Goal: Task Accomplishment & Management: Manage account settings

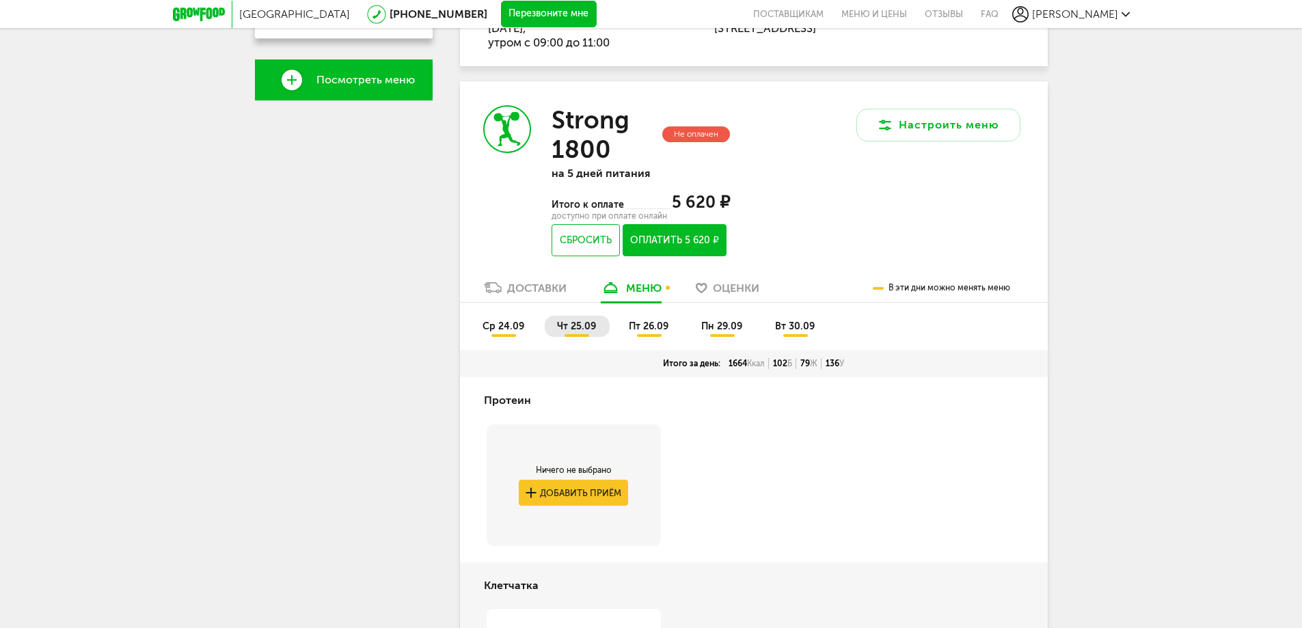
scroll to position [68, 0]
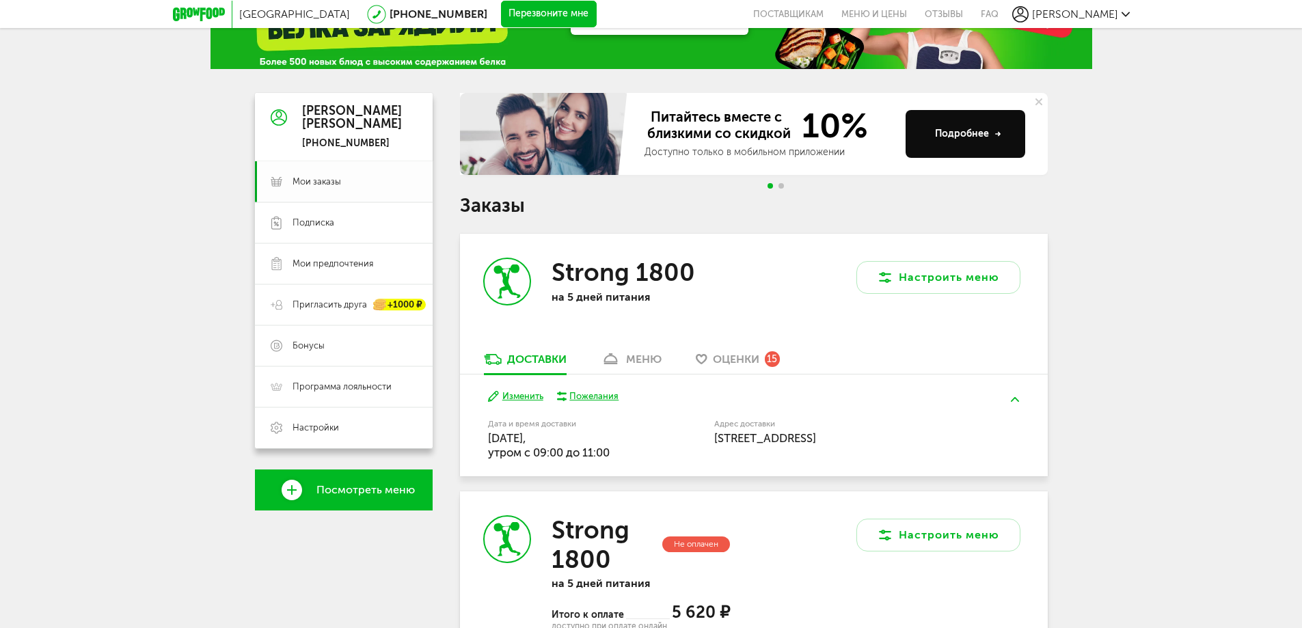
click at [325, 180] on span "Мои заказы" at bounding box center [316, 182] width 49 height 12
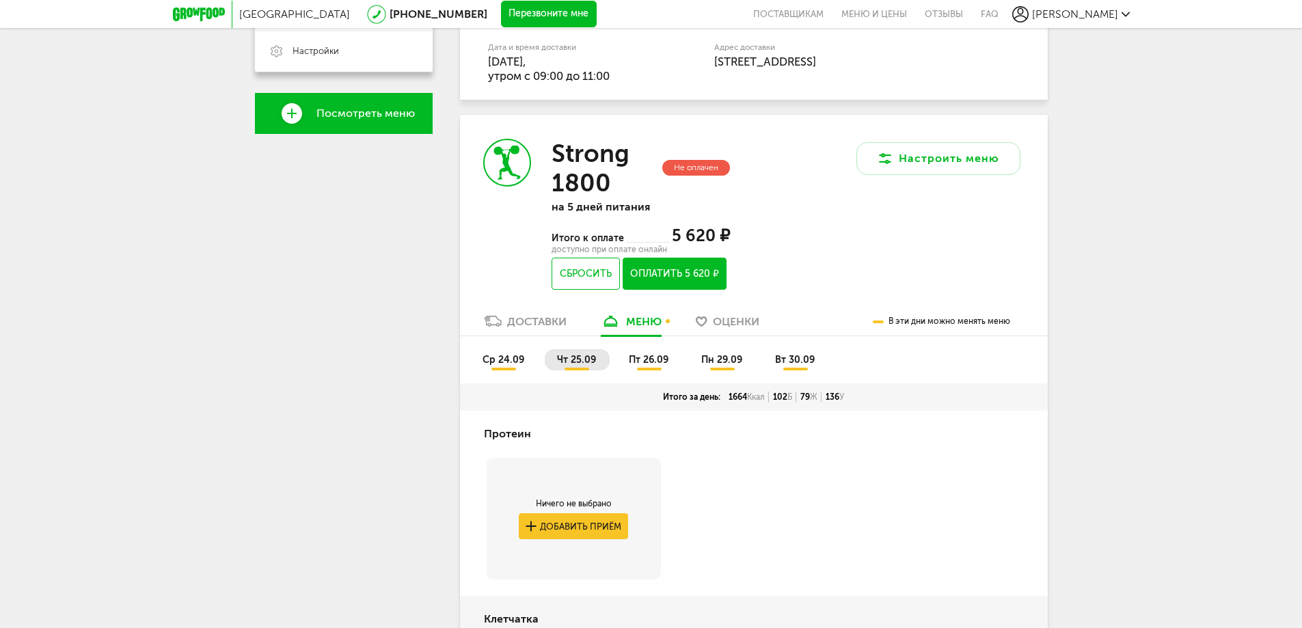
scroll to position [547, 0]
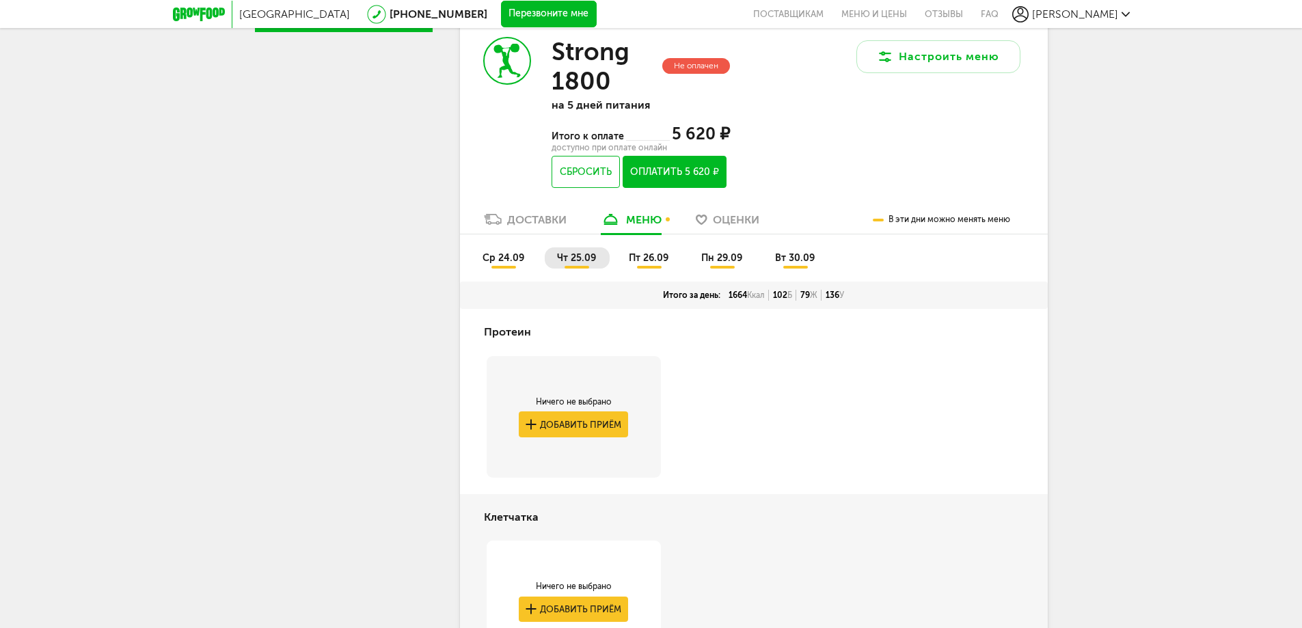
click at [547, 219] on div "Доставки" at bounding box center [536, 219] width 59 height 13
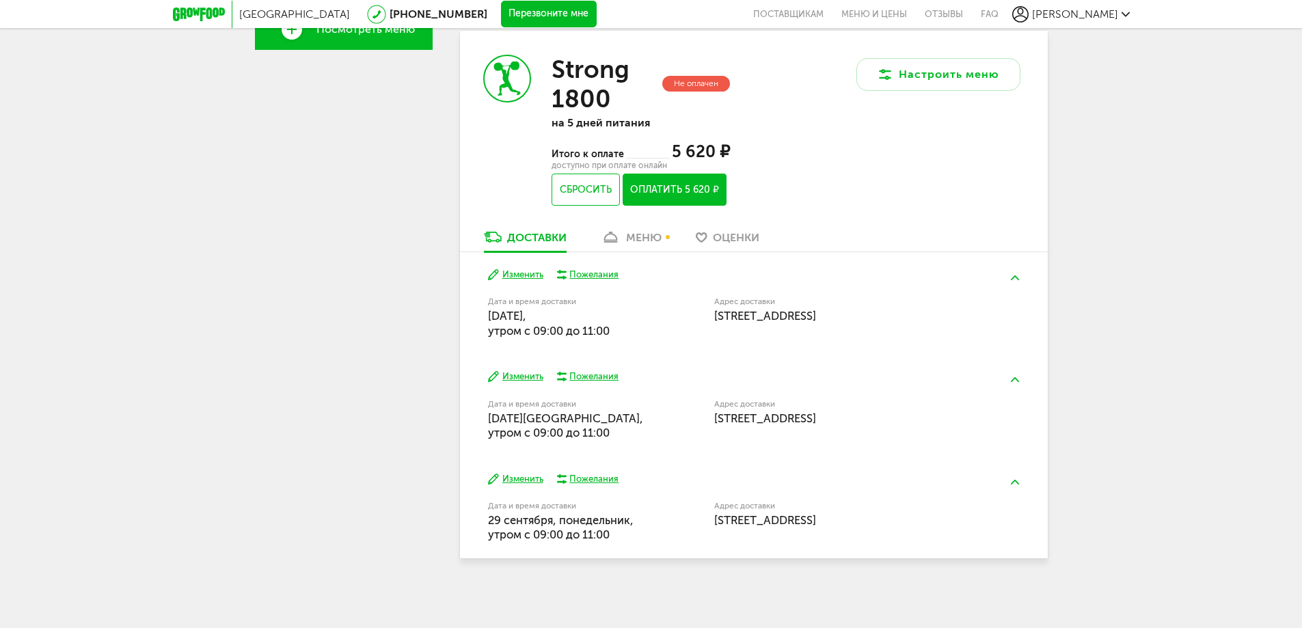
scroll to position [256, 0]
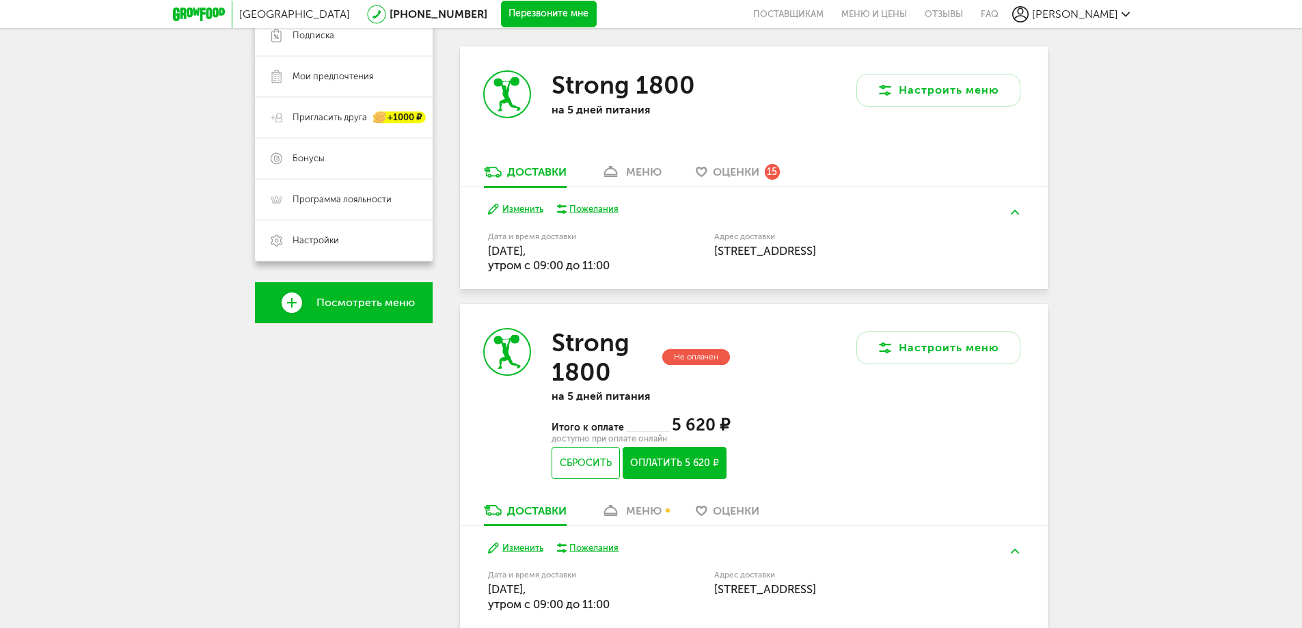
click at [625, 175] on link "меню" at bounding box center [631, 176] width 74 height 22
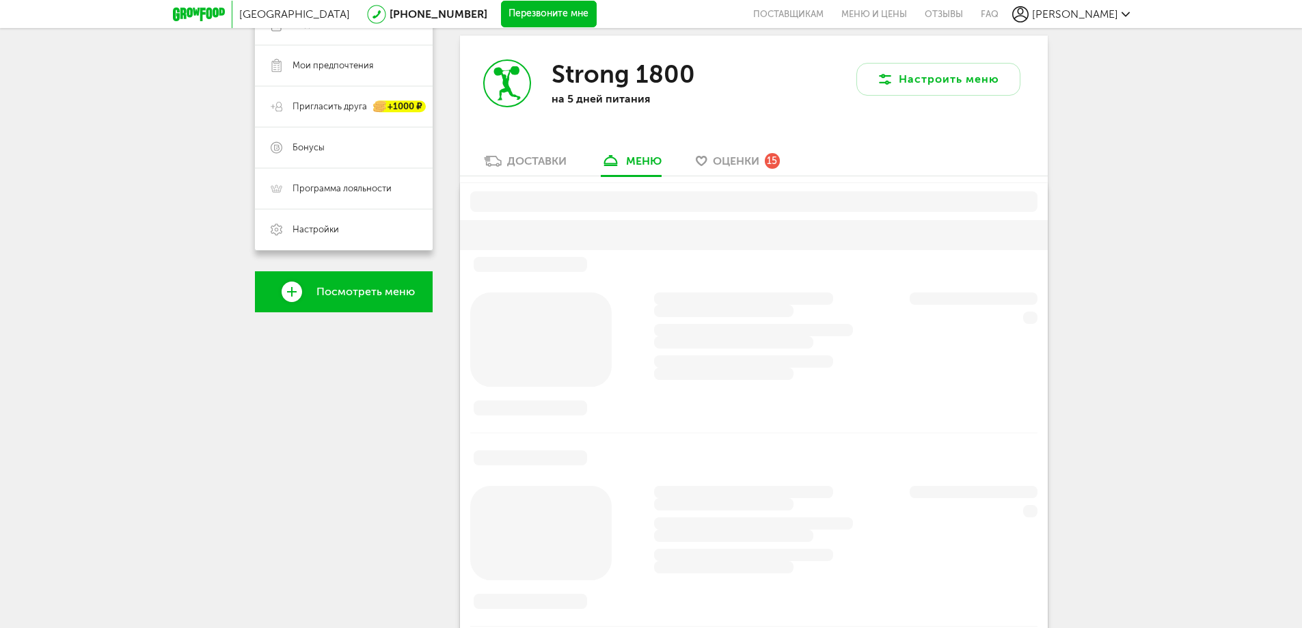
scroll to position [268, 0]
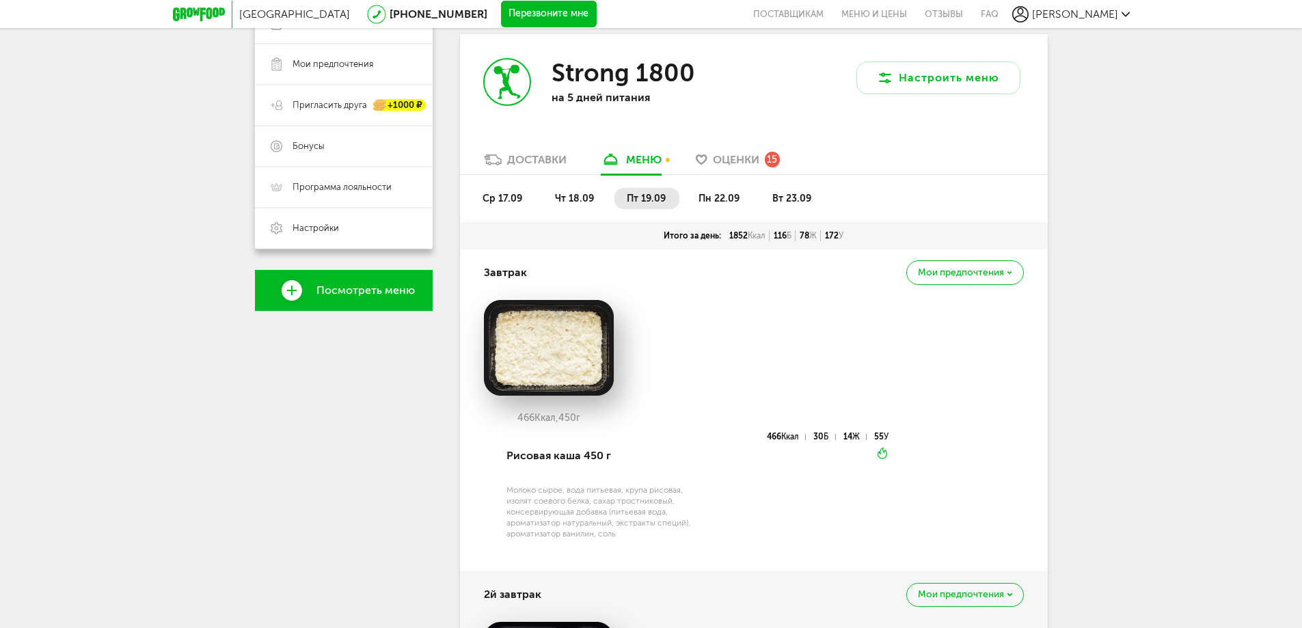
click at [529, 162] on div "Доставки" at bounding box center [536, 159] width 59 height 13
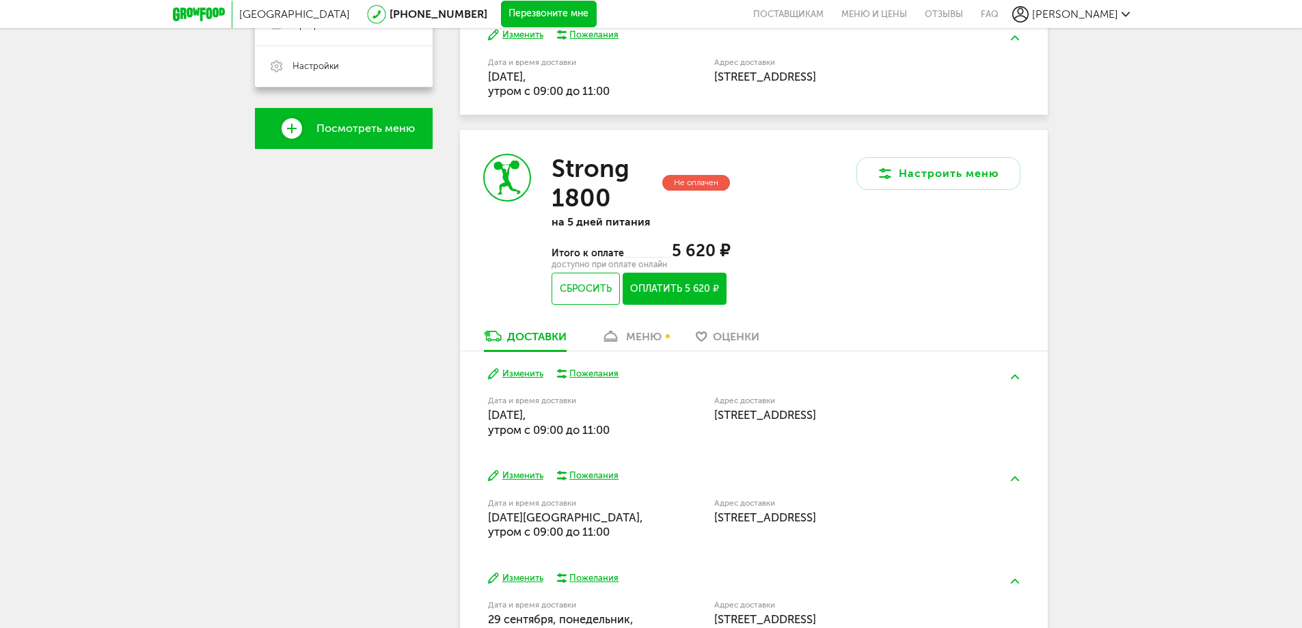
scroll to position [529, 0]
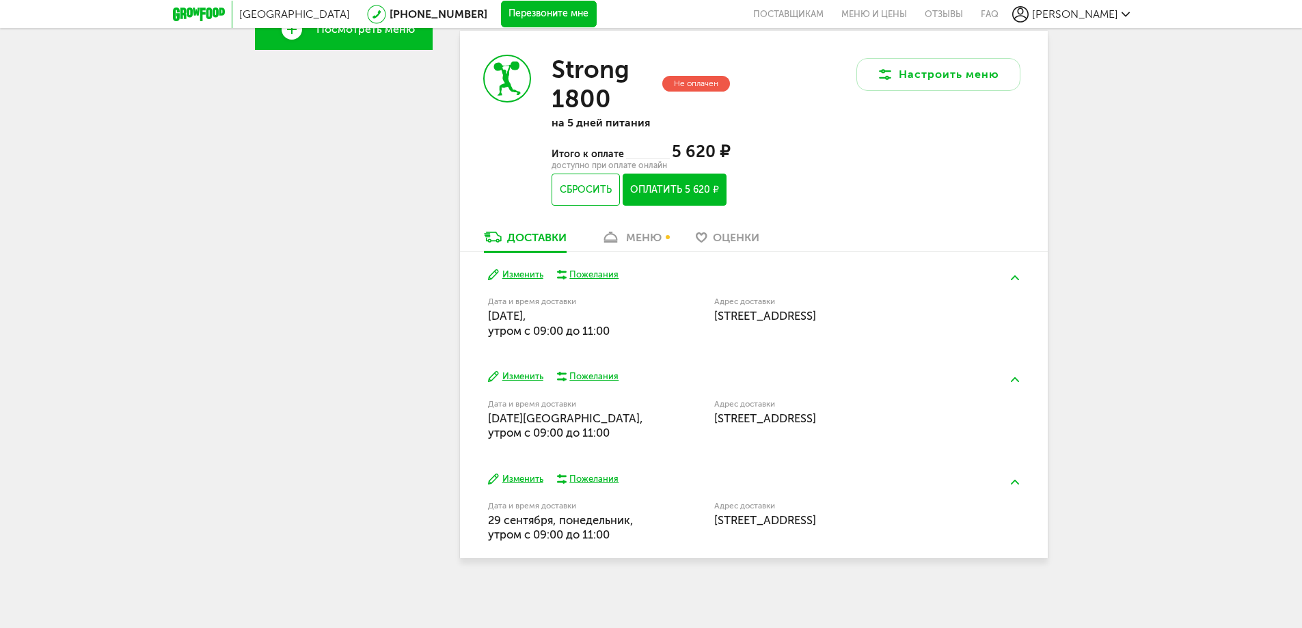
click at [635, 240] on div "меню" at bounding box center [644, 237] width 36 height 13
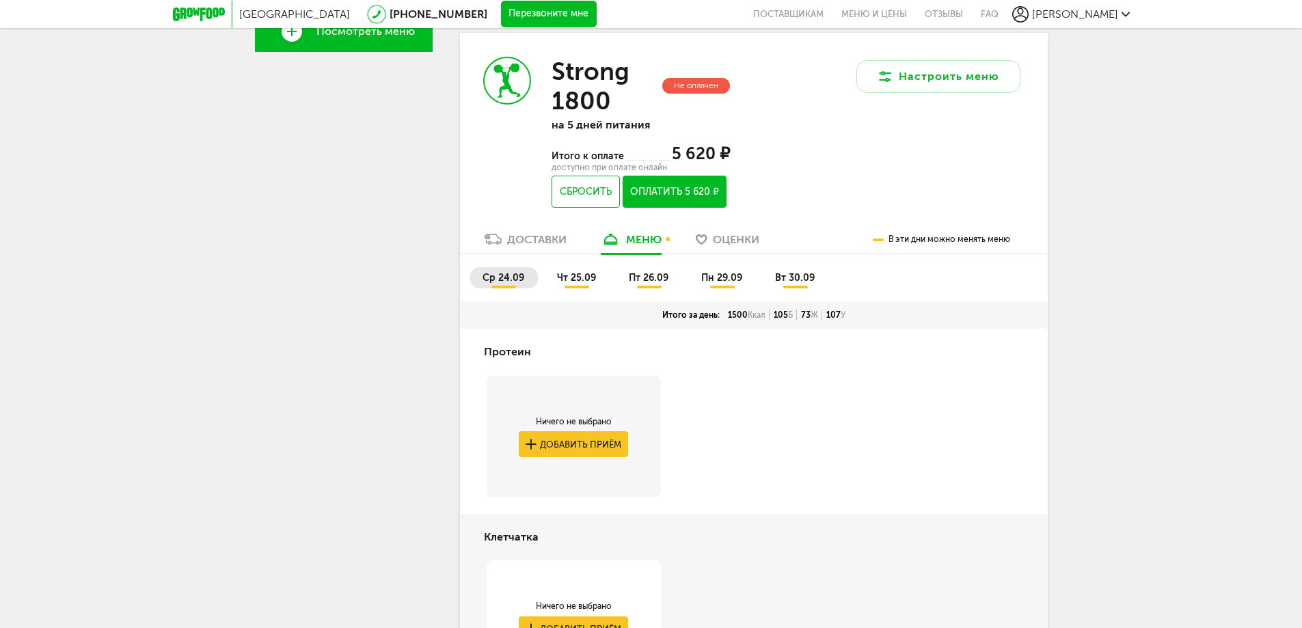
scroll to position [525, 0]
click at [578, 284] on span "чт 25.09" at bounding box center [576, 279] width 39 height 12
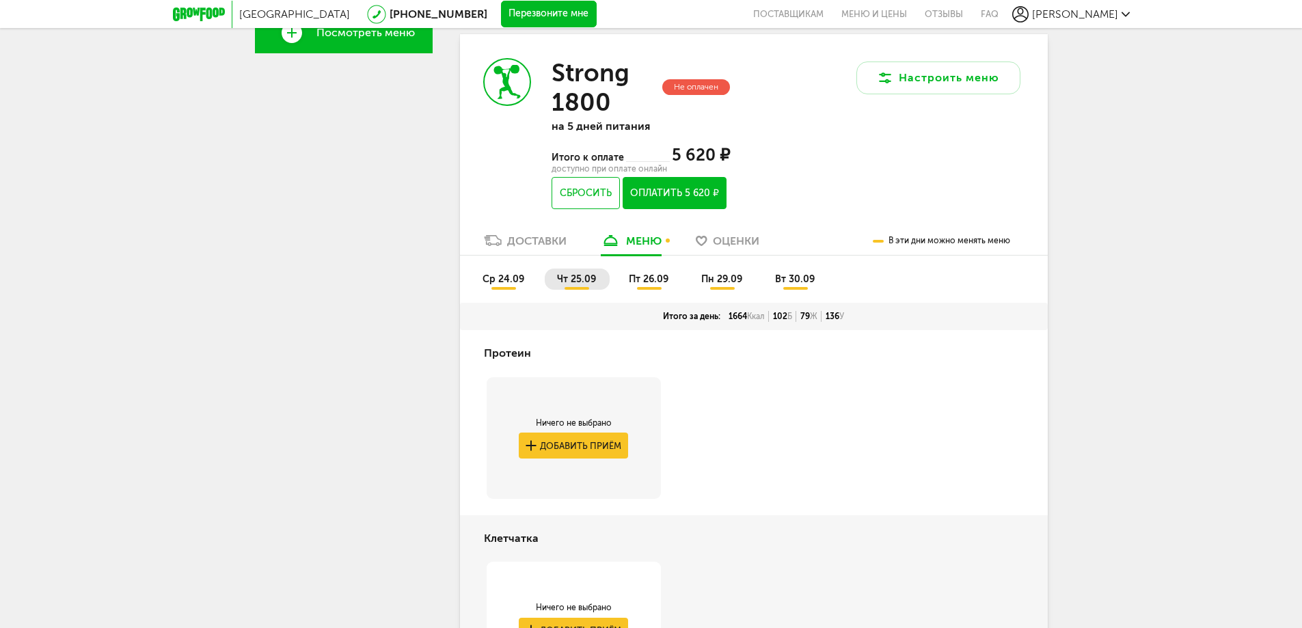
click at [646, 279] on span "пт 26.09" at bounding box center [649, 279] width 40 height 12
click at [730, 275] on span "пн 29.09" at bounding box center [721, 279] width 41 height 12
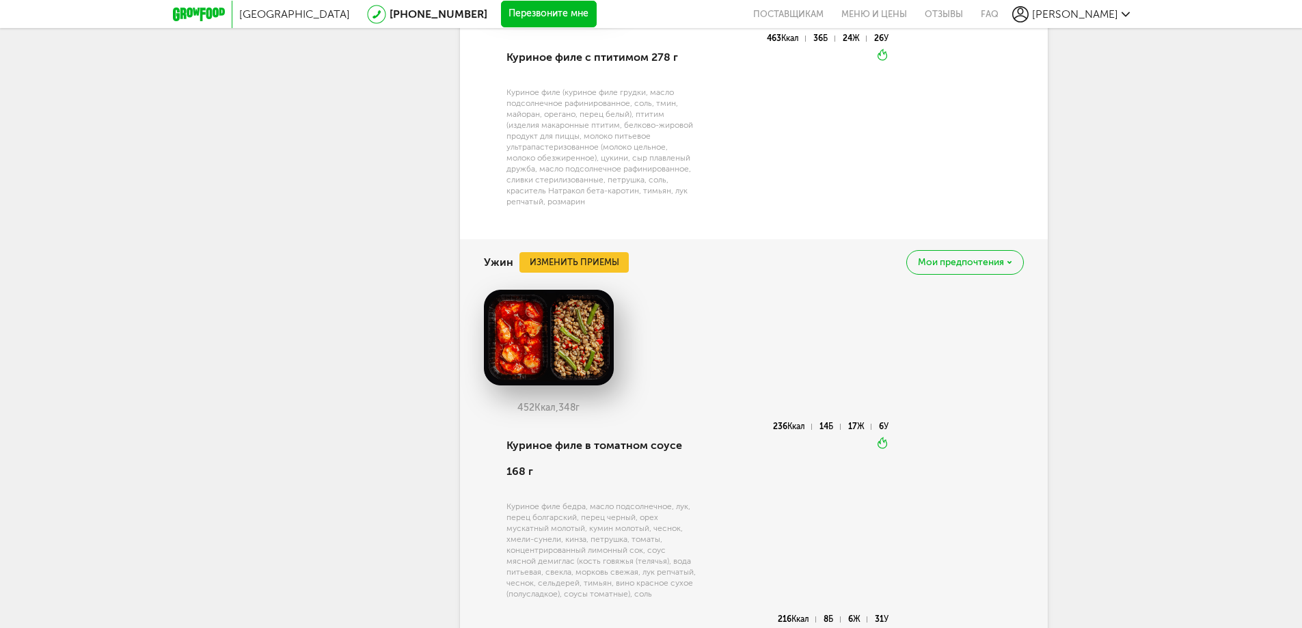
scroll to position [2044, 0]
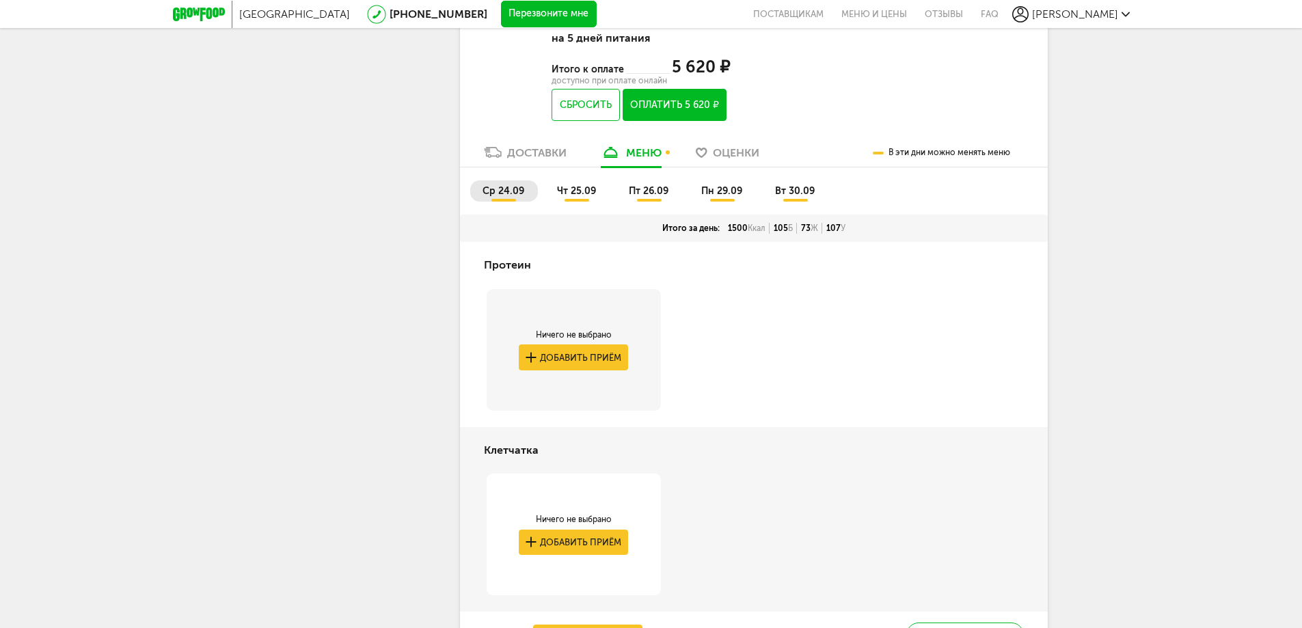
scroll to position [413, 0]
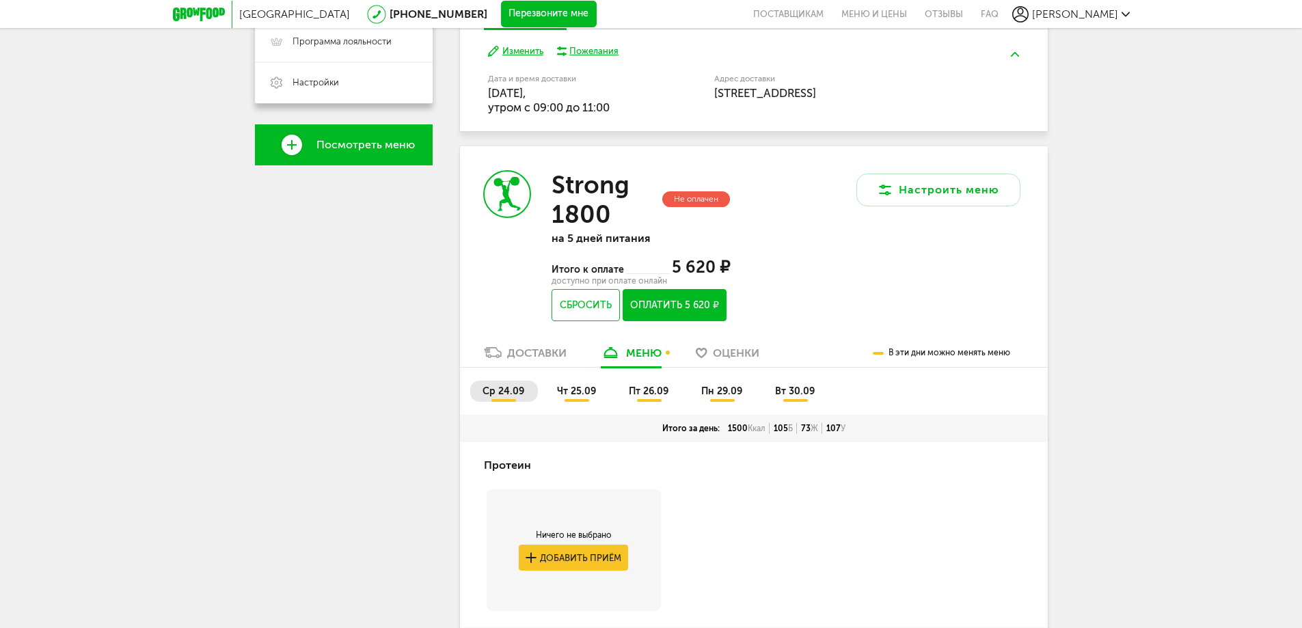
click at [531, 356] on div "Доставки" at bounding box center [536, 352] width 59 height 13
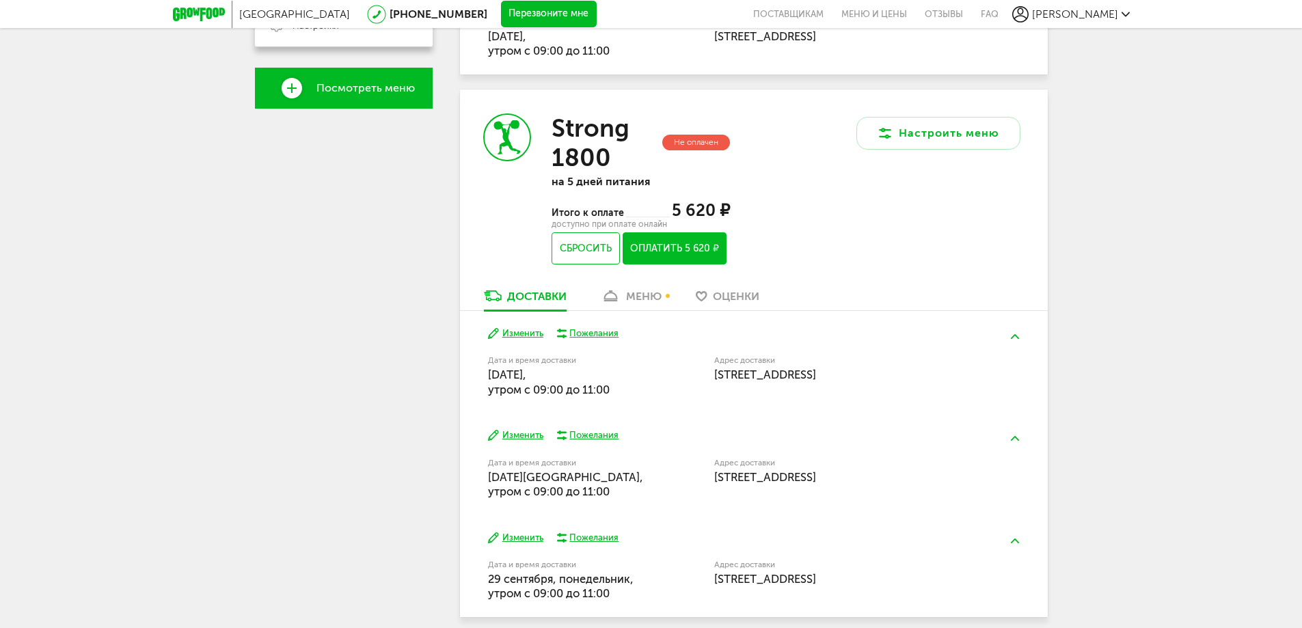
scroll to position [529, 0]
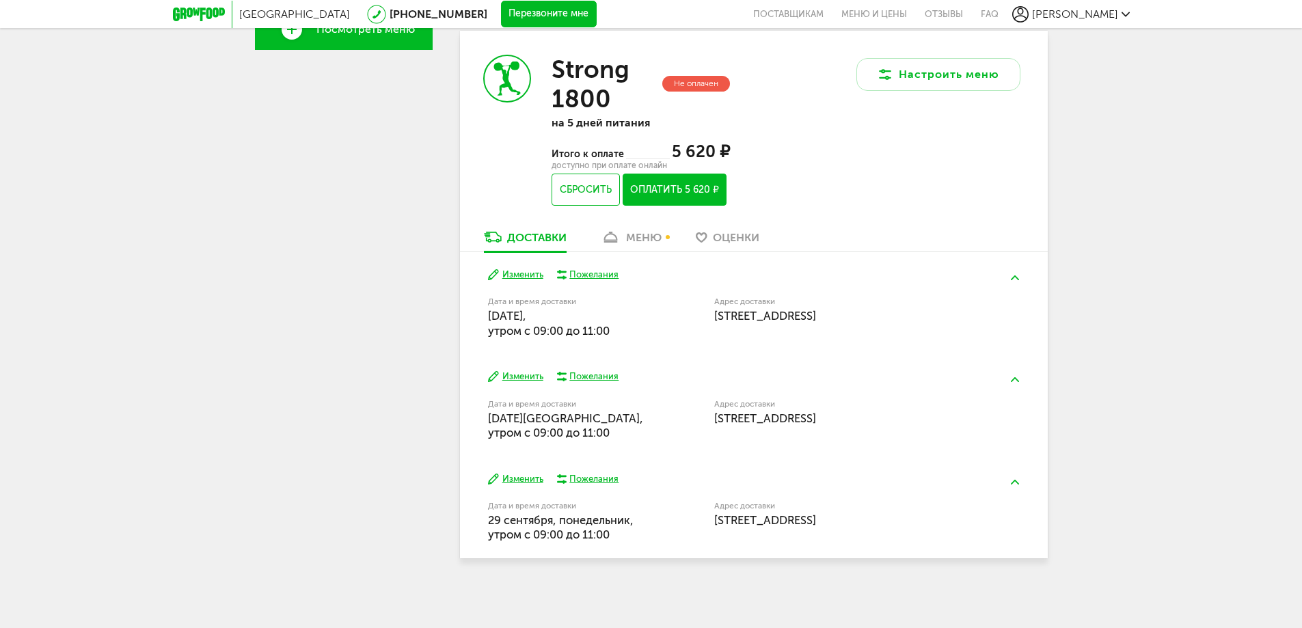
click at [644, 234] on div "меню" at bounding box center [644, 237] width 36 height 13
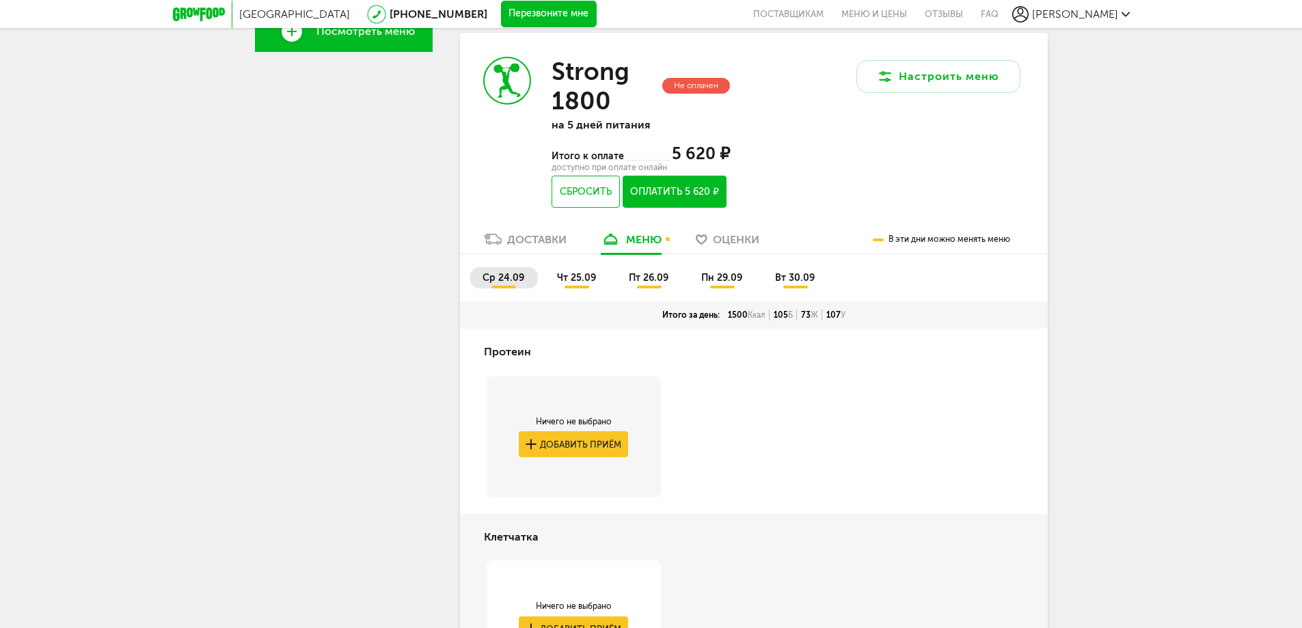
scroll to position [525, 0]
click at [722, 279] on span "пн 29.09" at bounding box center [721, 279] width 41 height 12
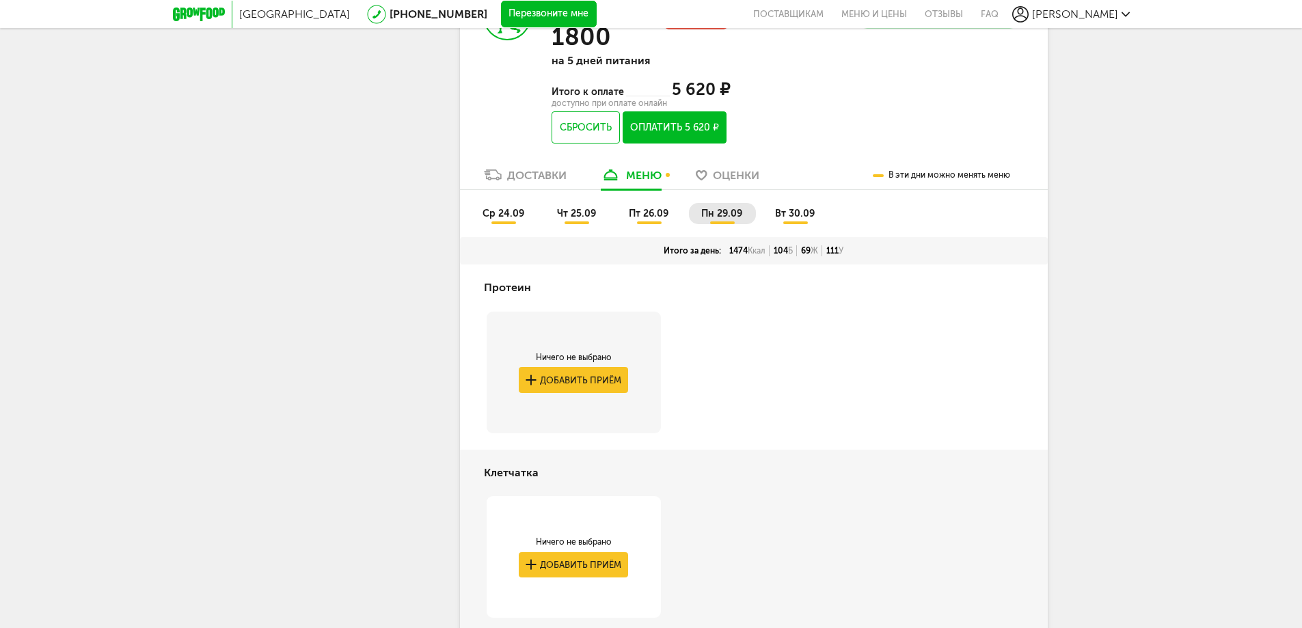
scroll to position [594, 0]
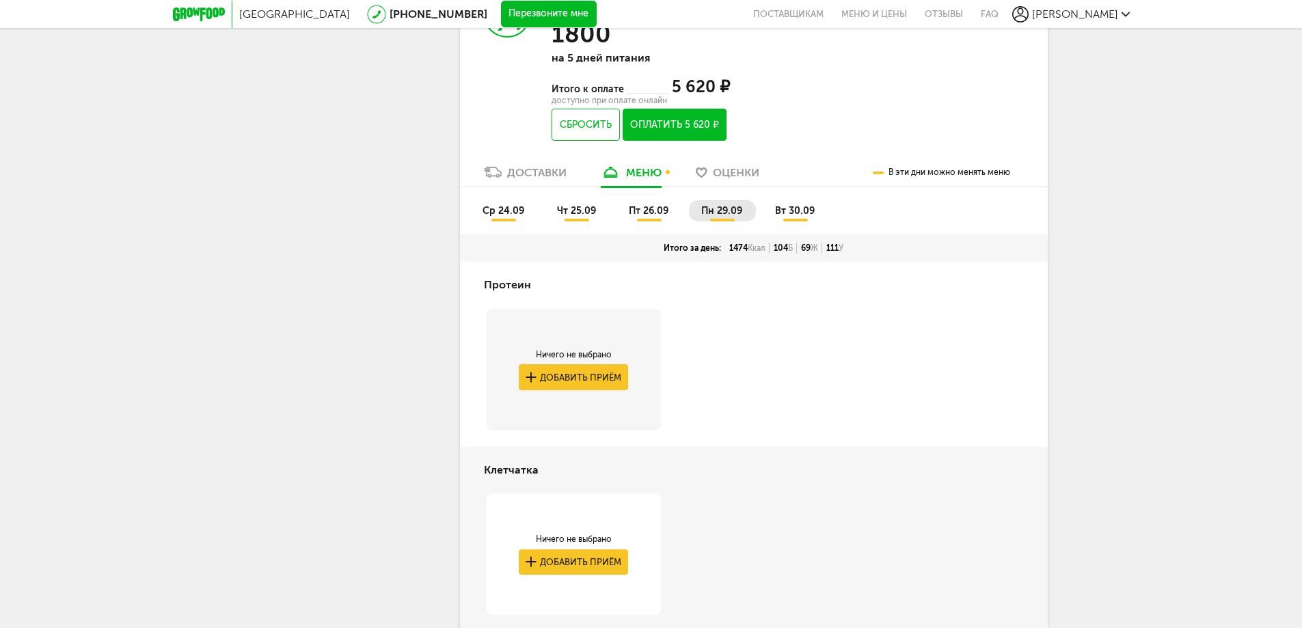
click at [800, 210] on span "вт 30.09" at bounding box center [795, 211] width 40 height 12
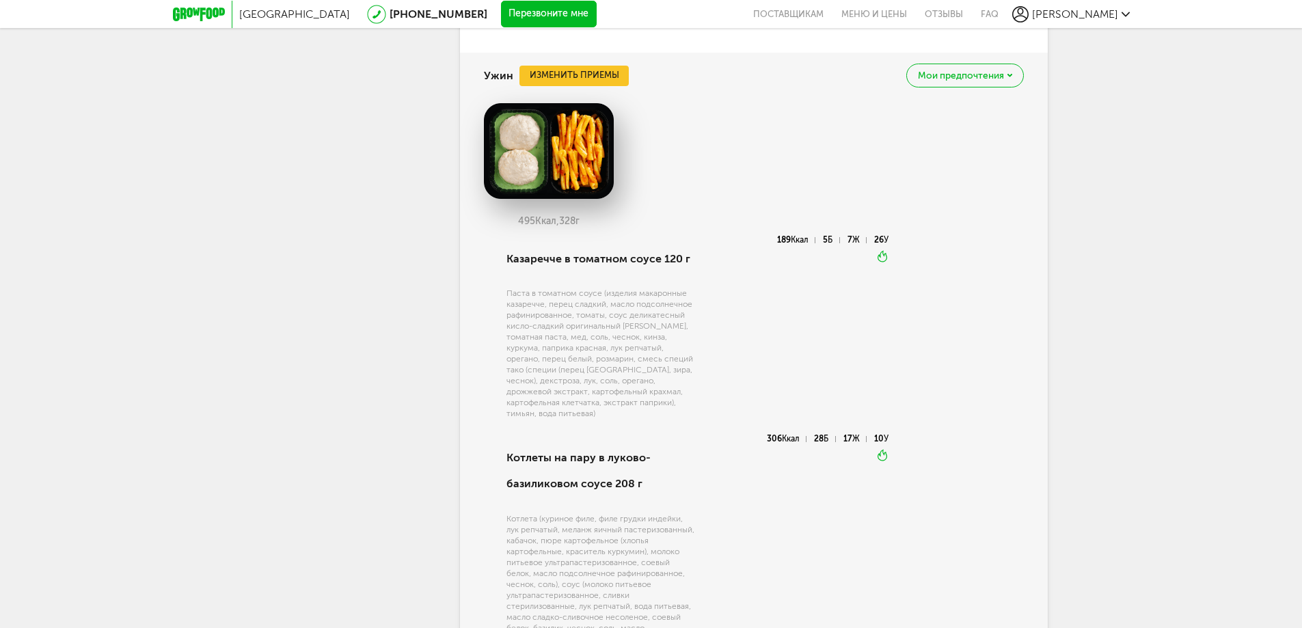
scroll to position [2458, 0]
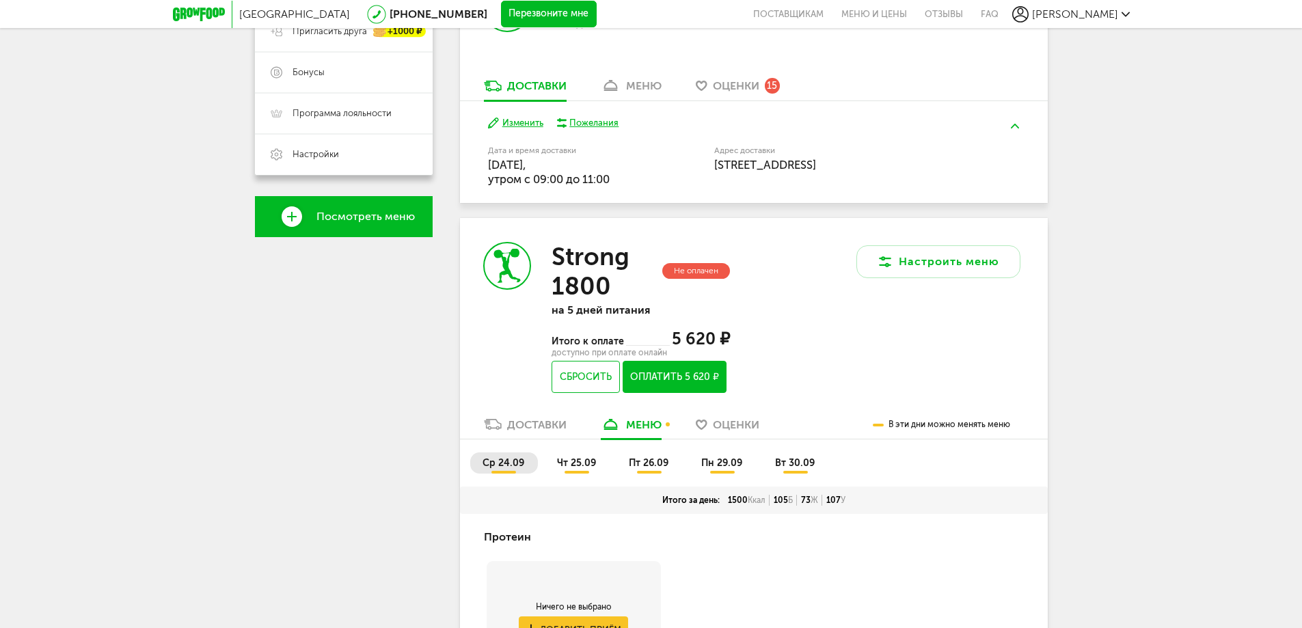
scroll to position [337, 0]
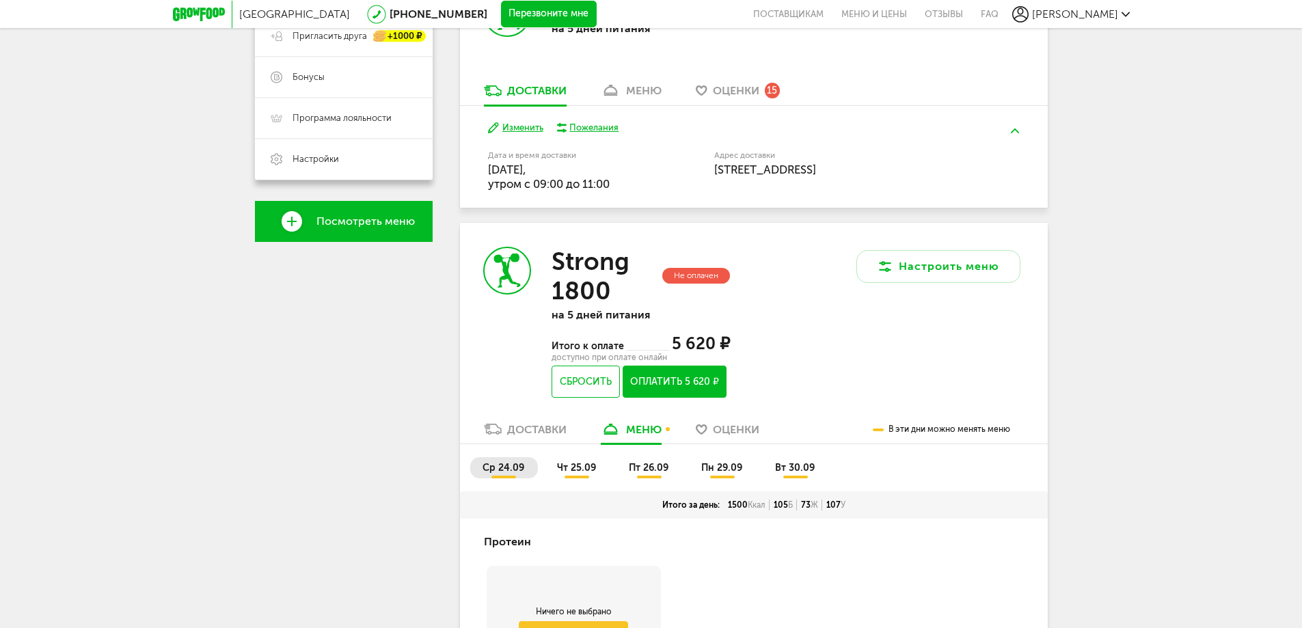
click at [515, 431] on div "Доставки" at bounding box center [536, 429] width 59 height 13
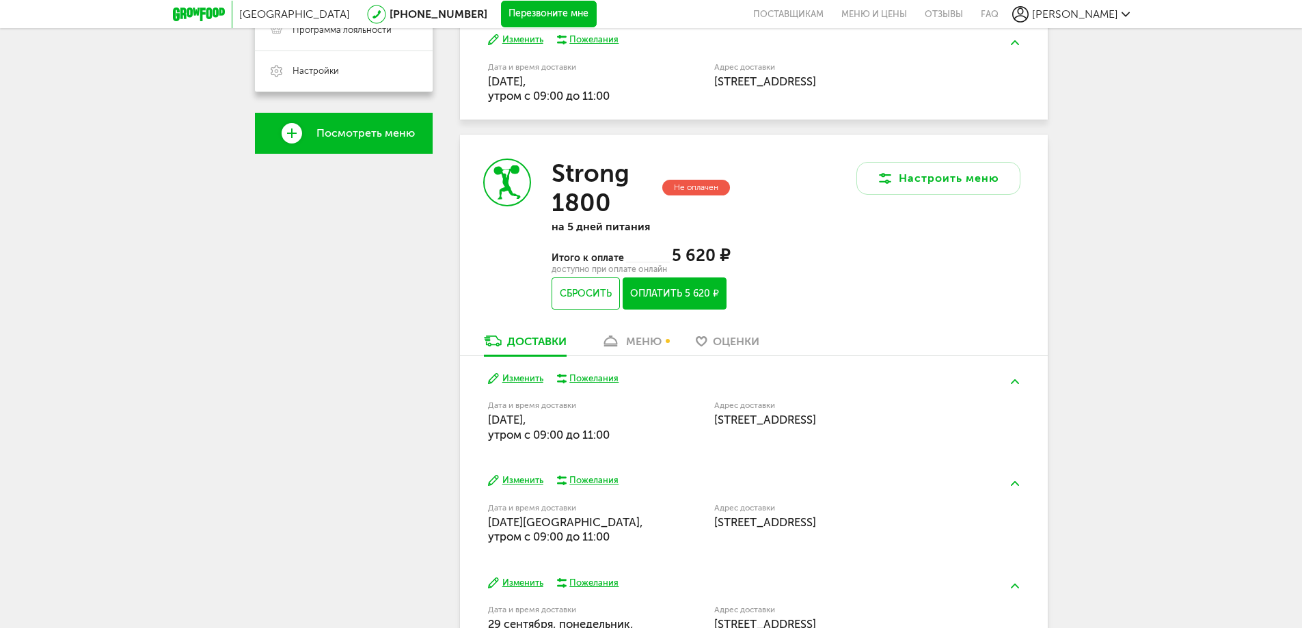
scroll to position [529, 0]
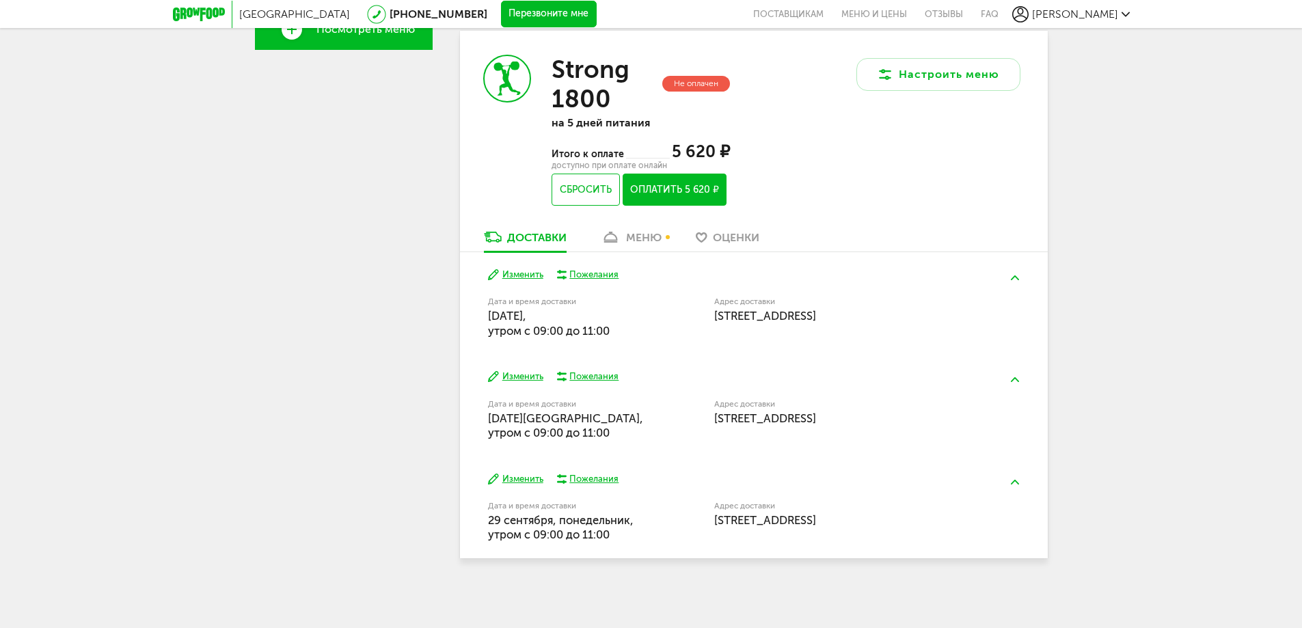
click at [655, 236] on div "меню" at bounding box center [644, 237] width 36 height 13
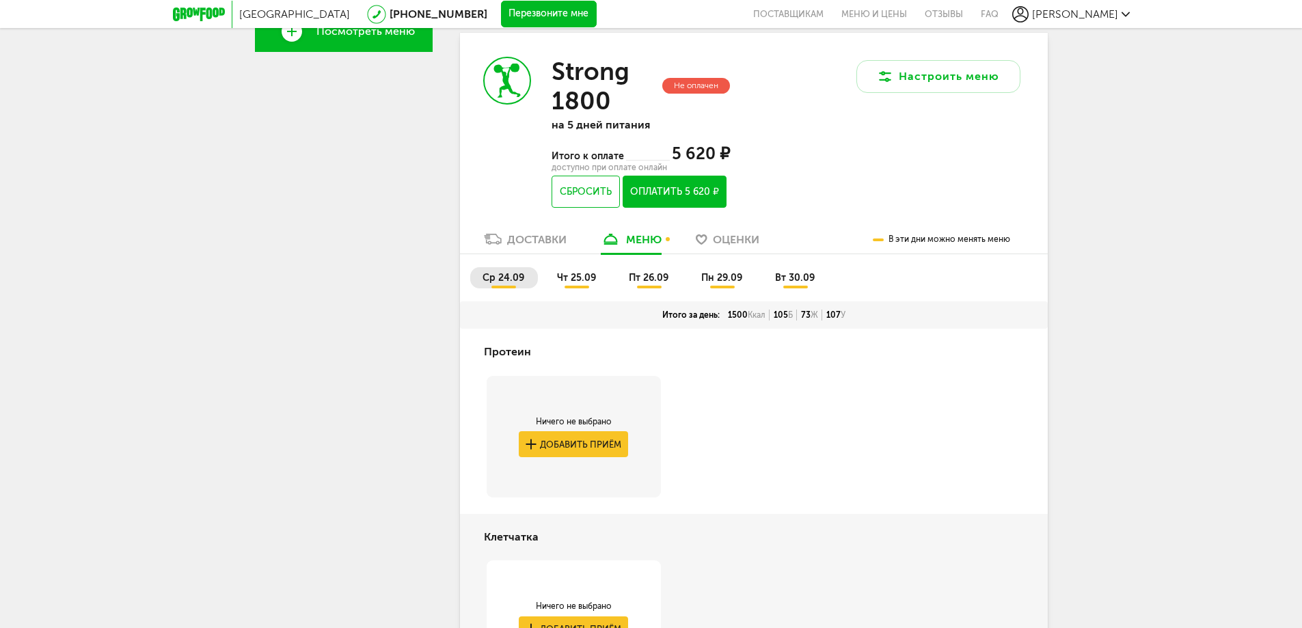
scroll to position [525, 0]
click at [796, 277] on span "вт 30.09" at bounding box center [795, 279] width 40 height 12
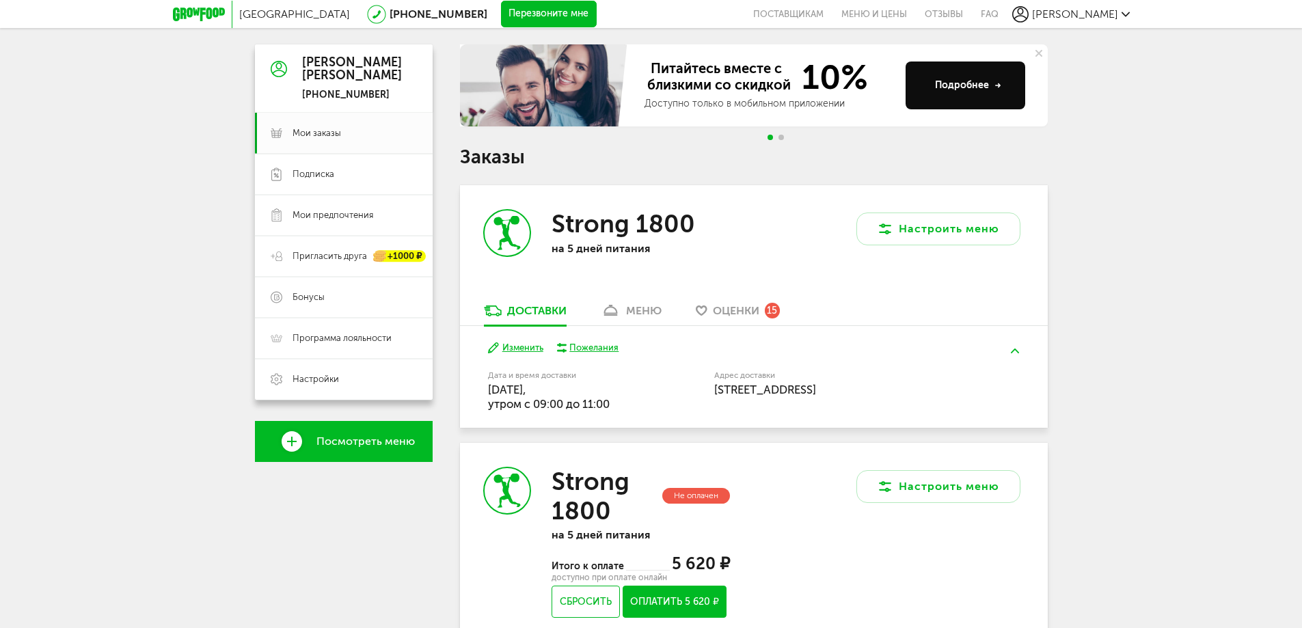
scroll to position [0, 0]
